Goal: Task Accomplishment & Management: Complete application form

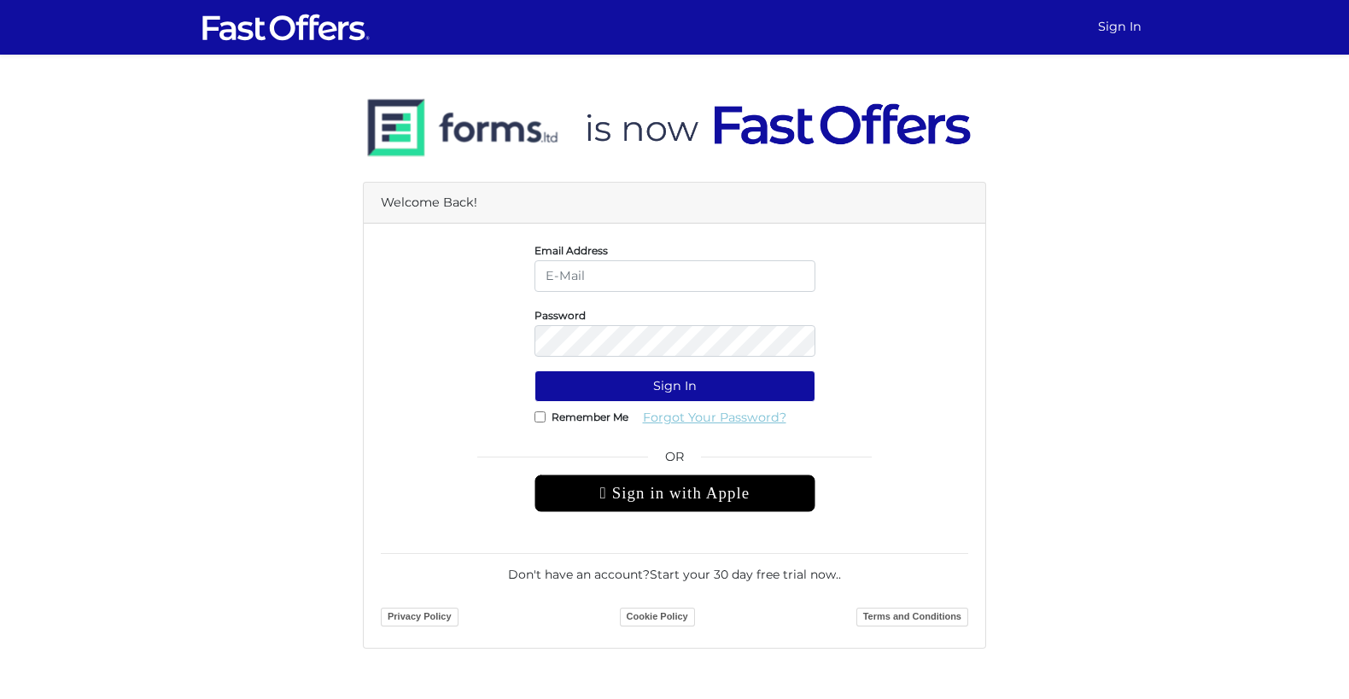
type input "jk@property.ca"
click at [649, 407] on link "Forgot Your Password?" at bounding box center [715, 418] width 166 height 32
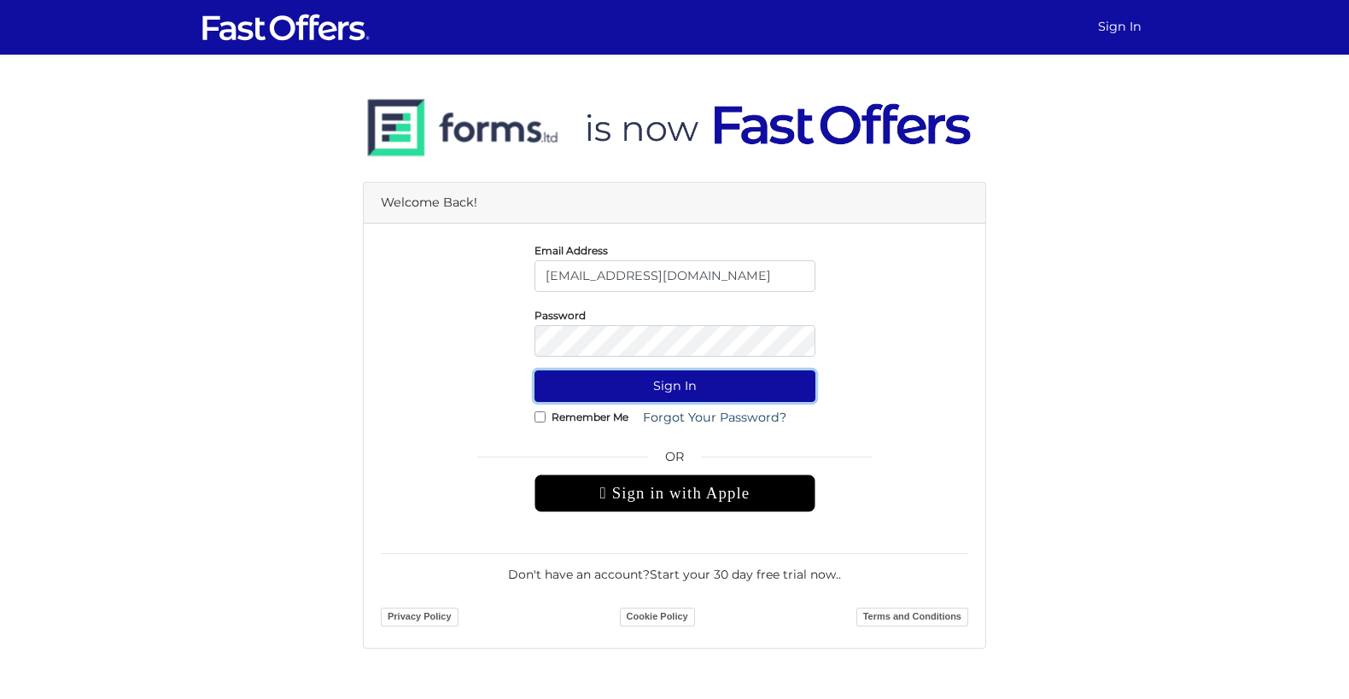
click at [643, 389] on button "Sign In" at bounding box center [675, 387] width 281 height 32
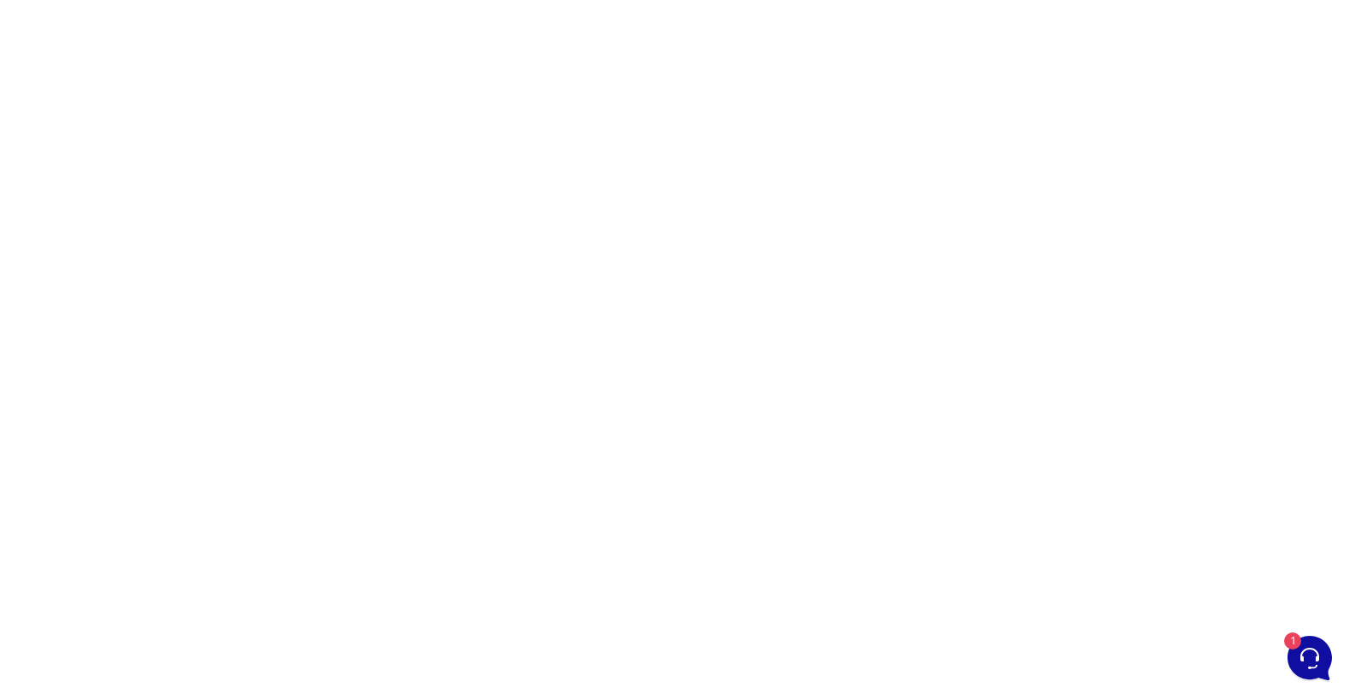
scroll to position [169, 0]
